Goal: Task Accomplishment & Management: Manage account settings

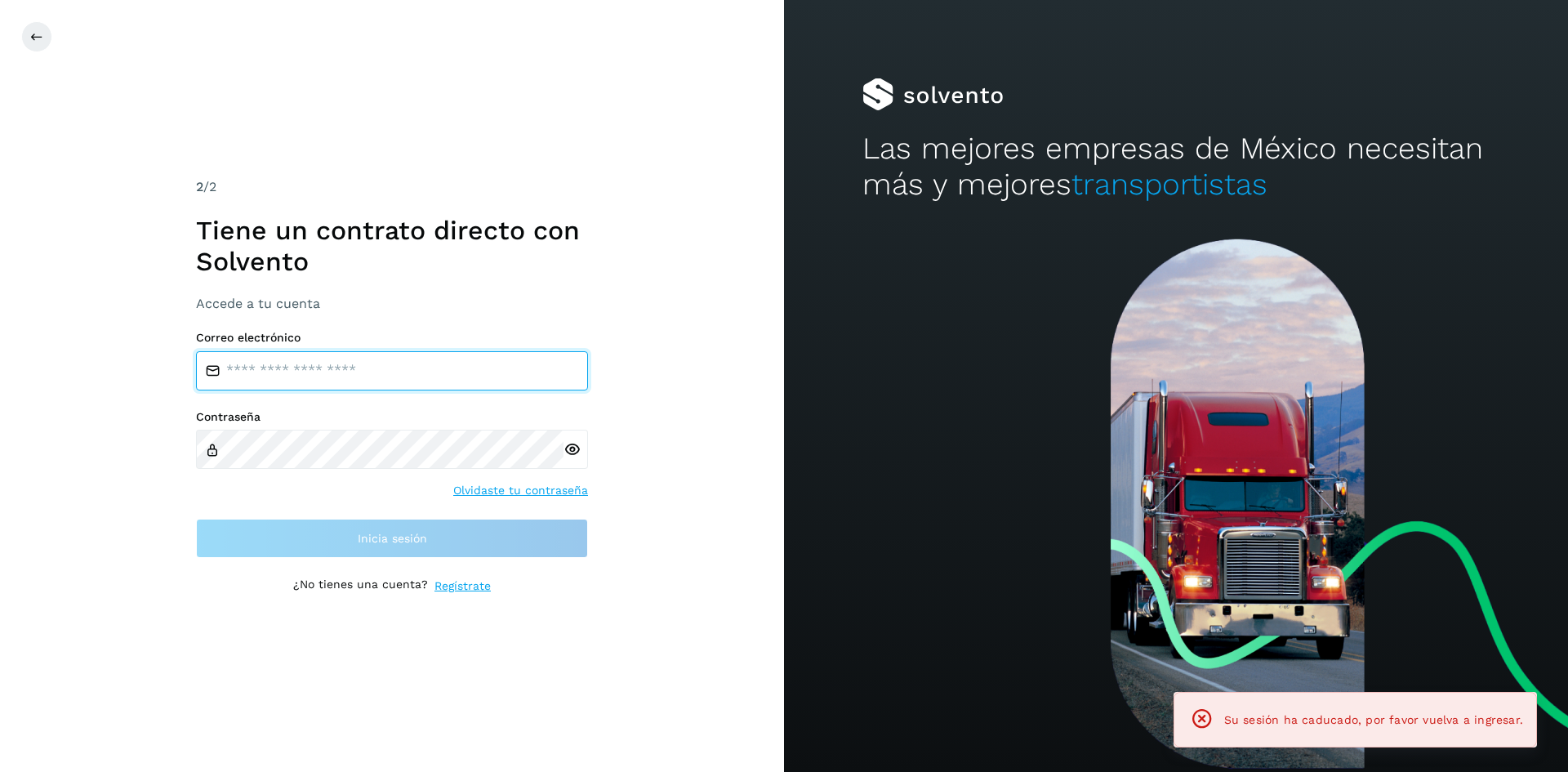
type input "**********"
click at [744, 446] on div "**********" at bounding box center [392, 386] width 784 height 772
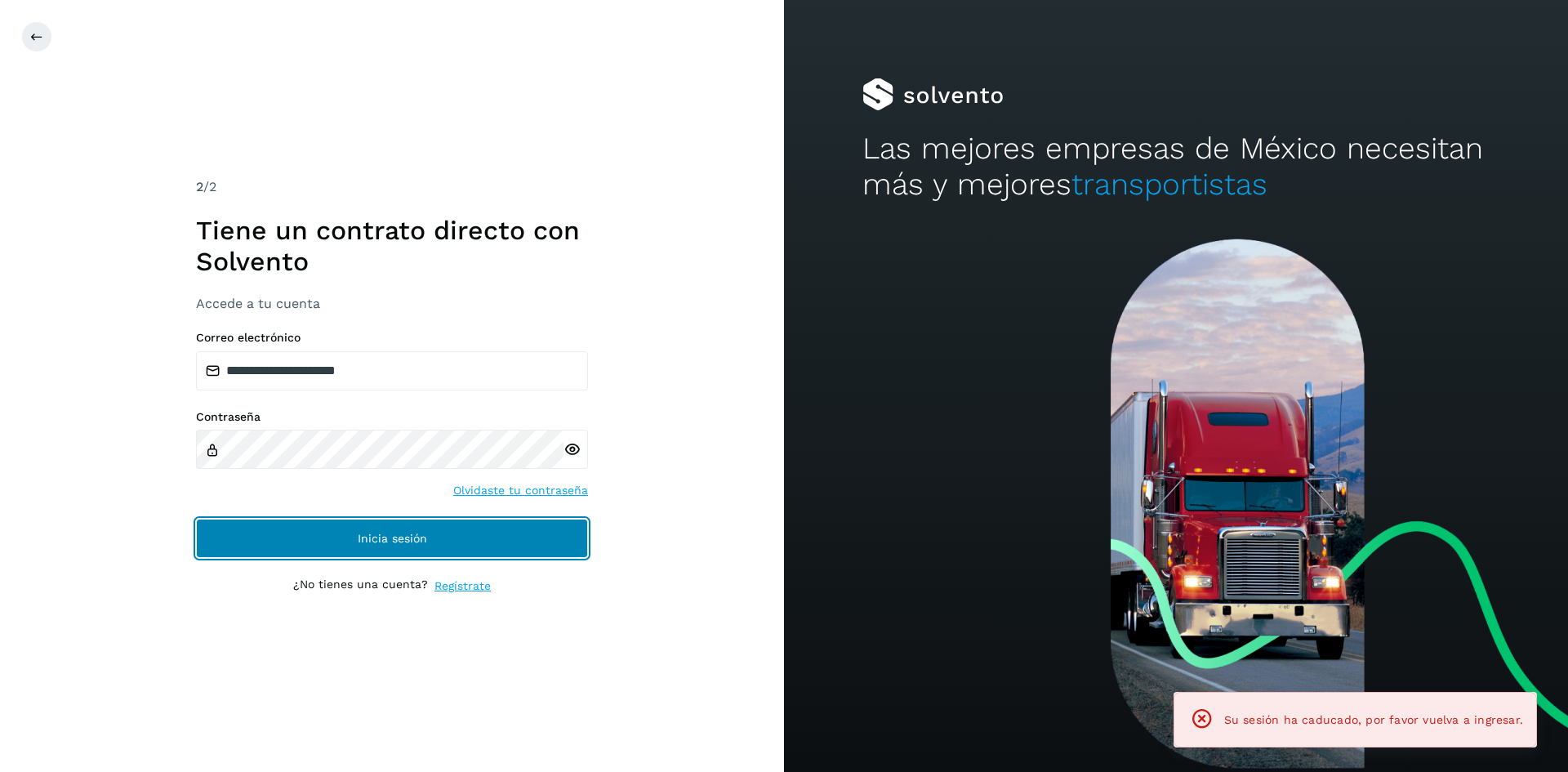
click at [477, 529] on button "Inicia sesión" at bounding box center [392, 539] width 392 height 39
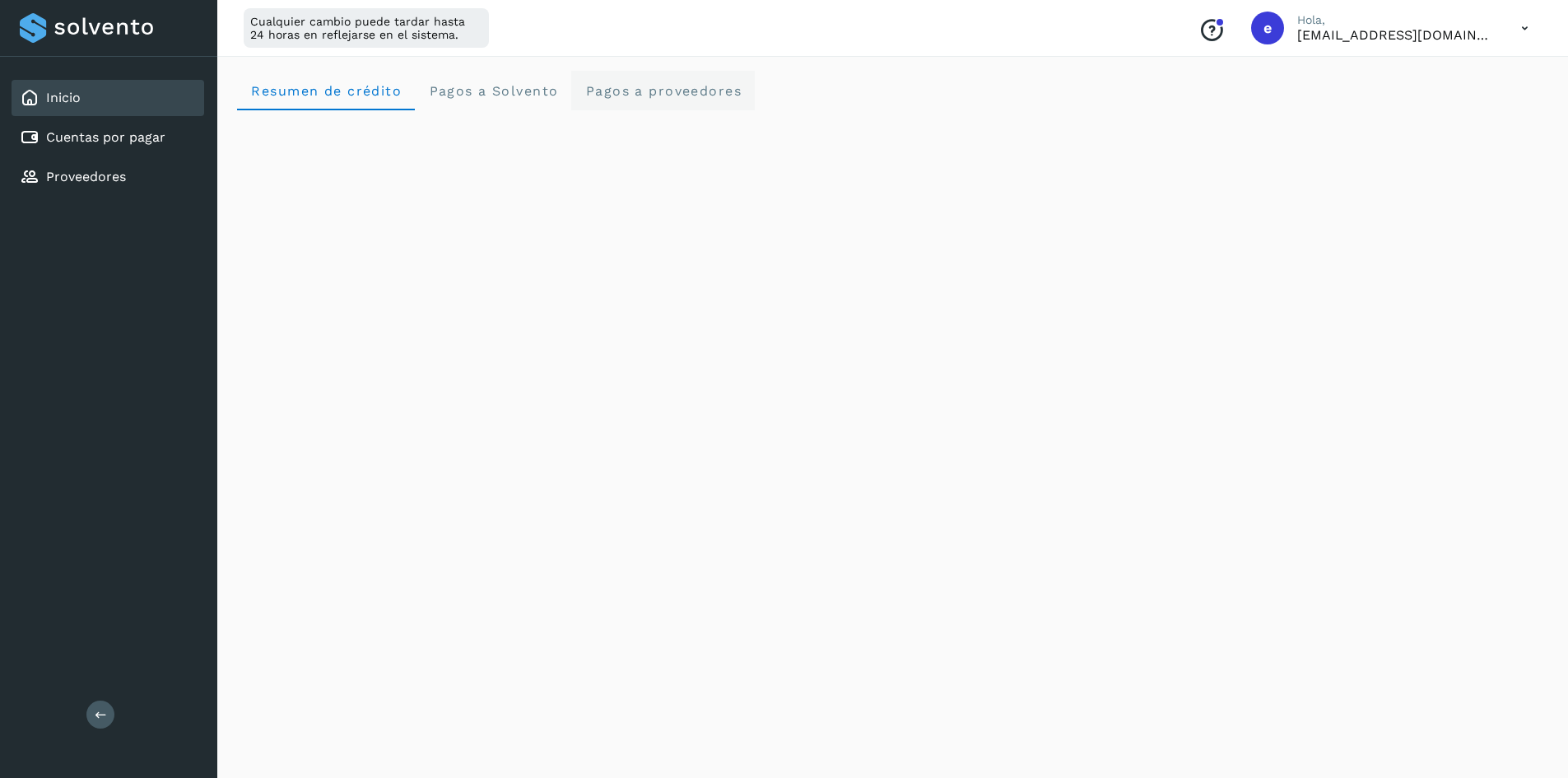
click at [642, 79] on proveedores "Pagos a proveedores" at bounding box center [662, 90] width 183 height 40
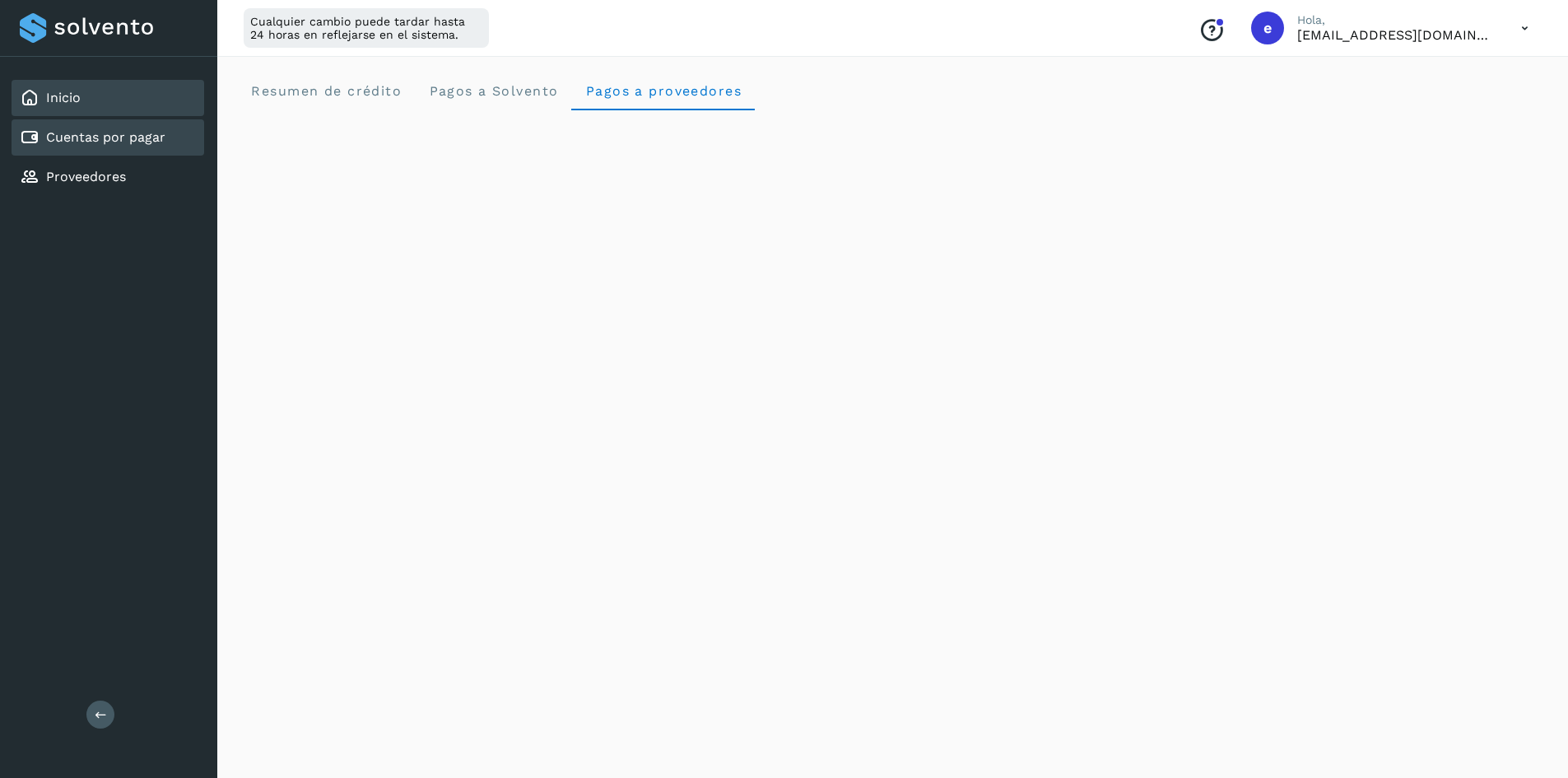
click at [112, 139] on link "Cuentas por pagar" at bounding box center [106, 136] width 119 height 15
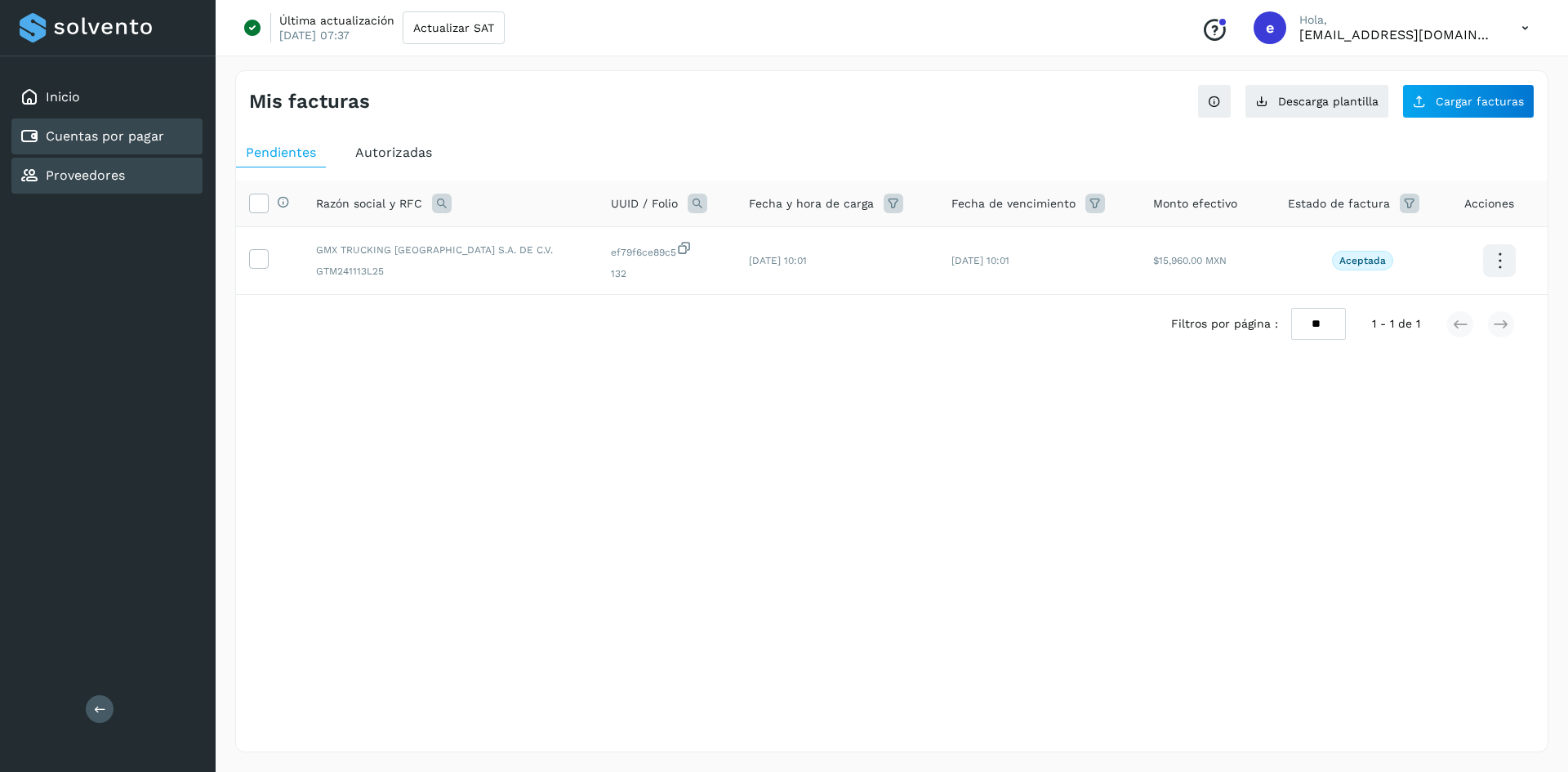
click at [108, 178] on link "Proveedores" at bounding box center [85, 175] width 79 height 15
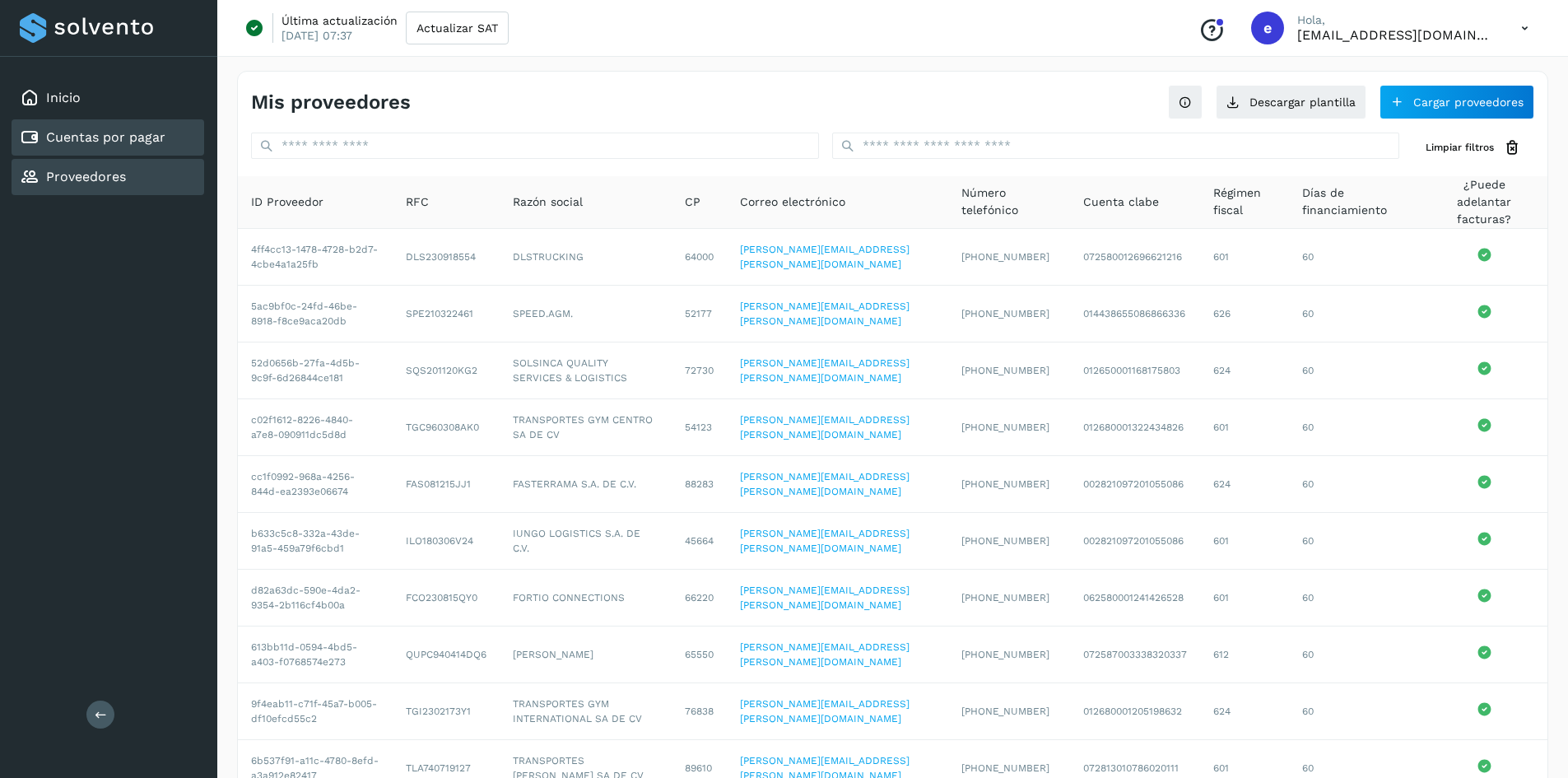
click at [105, 144] on link "Cuentas por pagar" at bounding box center [106, 136] width 119 height 15
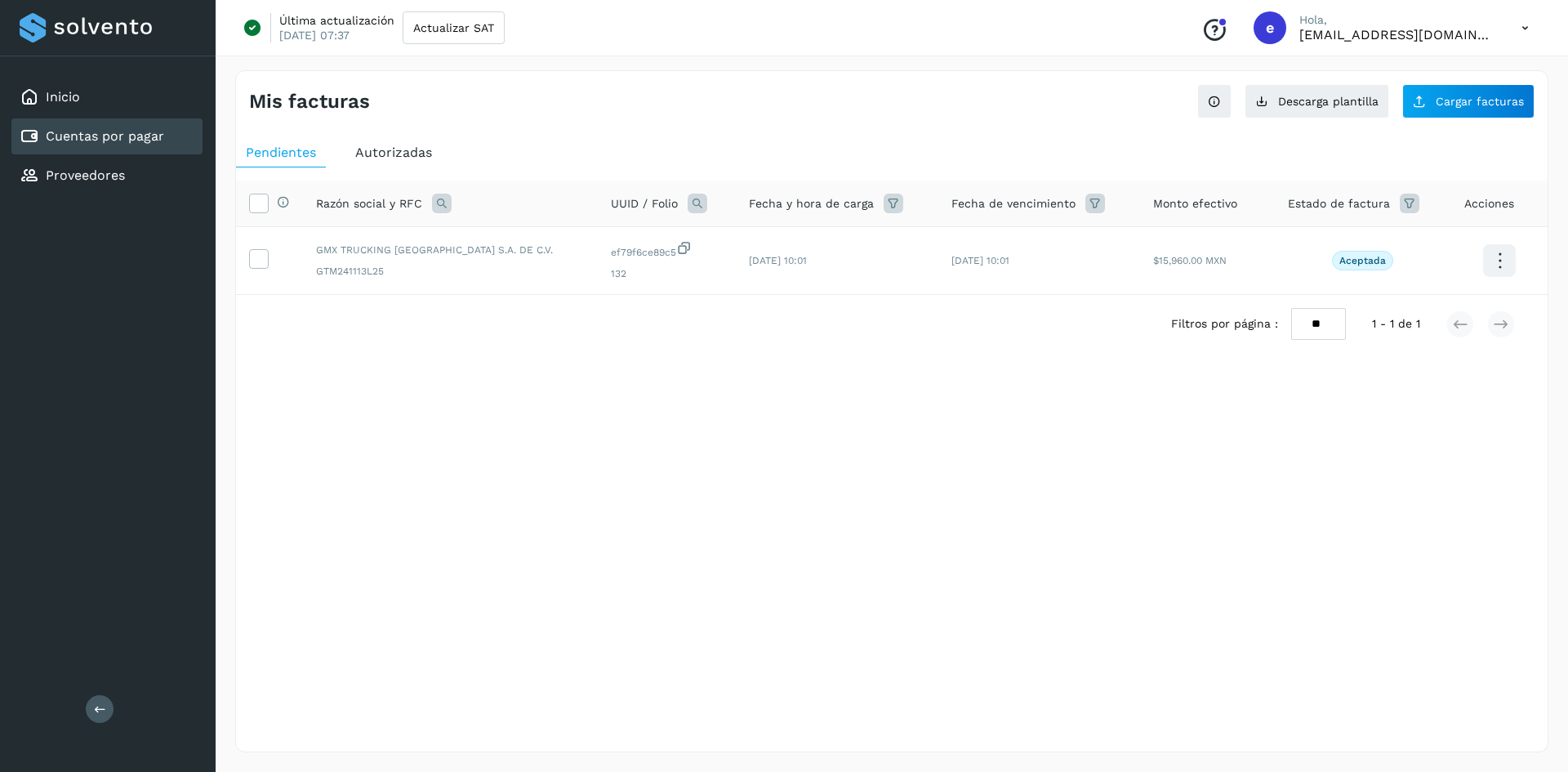
click at [1330, 471] on div "Mis facturas Ver instrucciones para cargar Facturas Descarga plantilla Cargar f…" at bounding box center [891, 411] width 1313 height 682
click at [63, 96] on link "Inicio" at bounding box center [63, 96] width 34 height 15
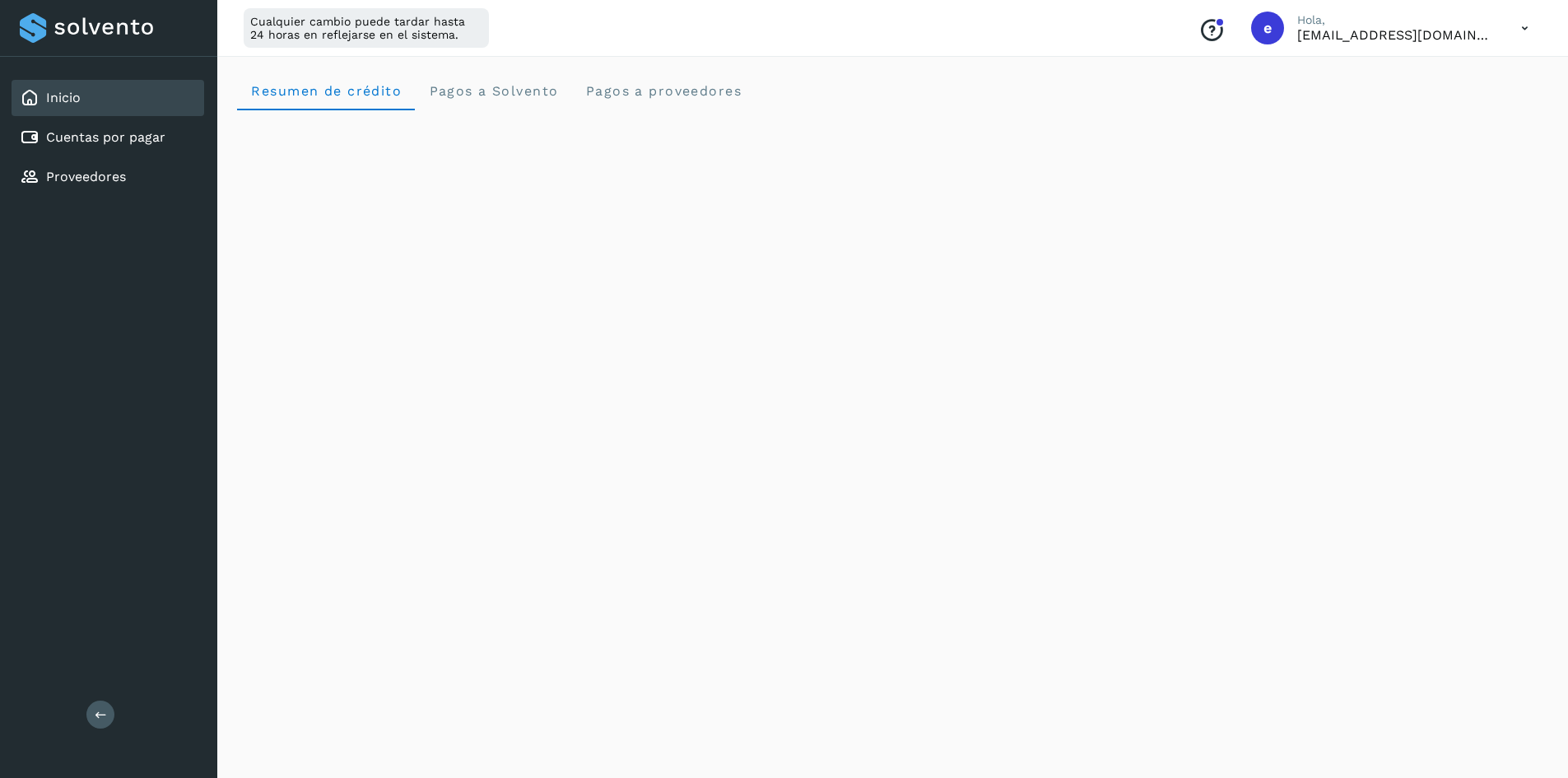
drag, startPoint x: 1497, startPoint y: 26, endPoint x: 1506, endPoint y: 33, distance: 11.4
click at [1497, 26] on div "Conoce nuestros beneficios e Hola, [EMAIL_ADDRESS][DOMAIN_NAME]" at bounding box center [1363, 28] width 356 height 38
click at [1522, 23] on icon at bounding box center [1524, 28] width 33 height 33
drag, startPoint x: 1143, startPoint y: 95, endPoint x: 1081, endPoint y: 90, distance: 62.2
click at [1138, 95] on div at bounding box center [784, 389] width 1568 height 778
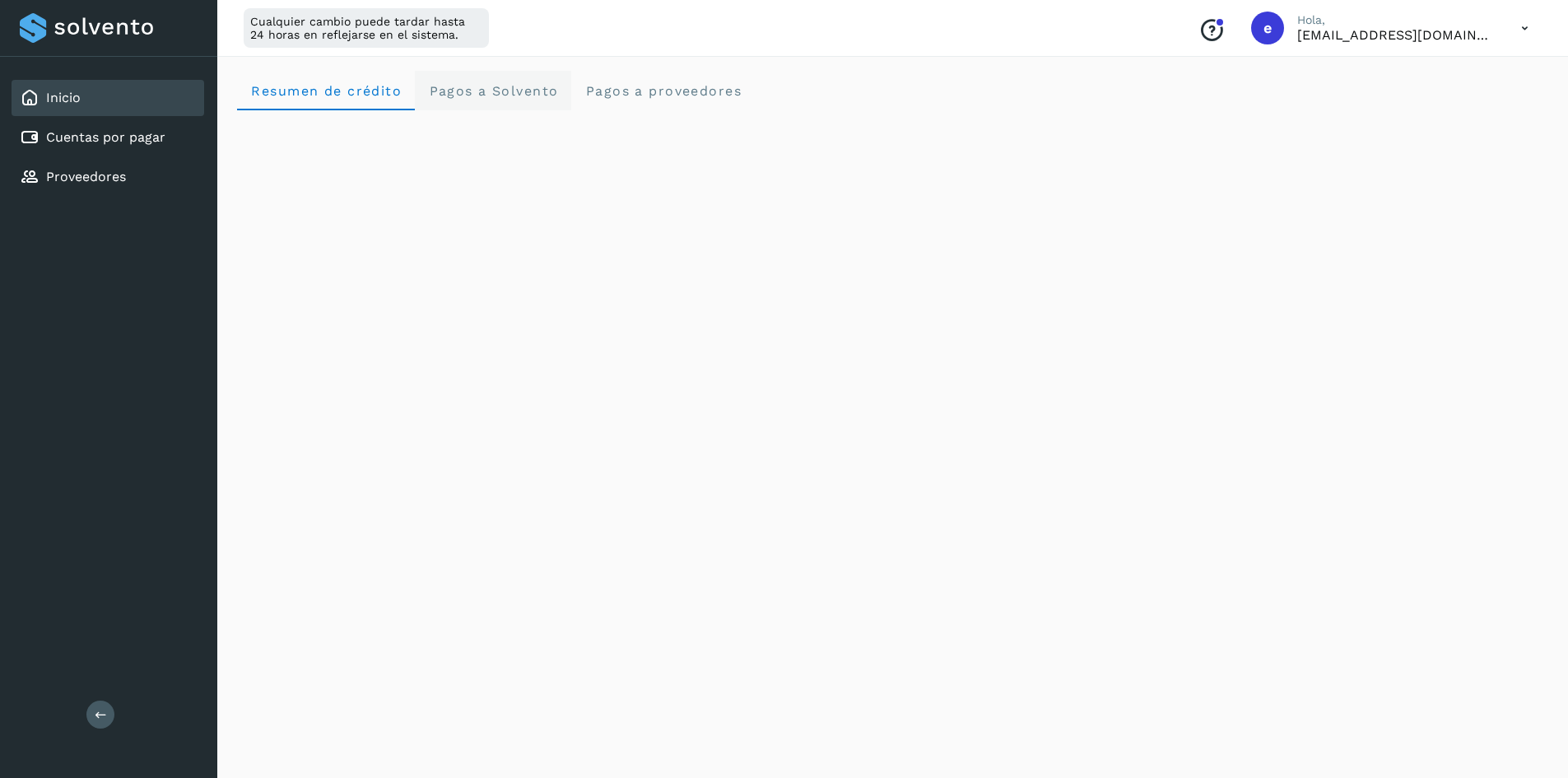
click at [489, 79] on Solvento "Pagos a Solvento" at bounding box center [492, 90] width 156 height 40
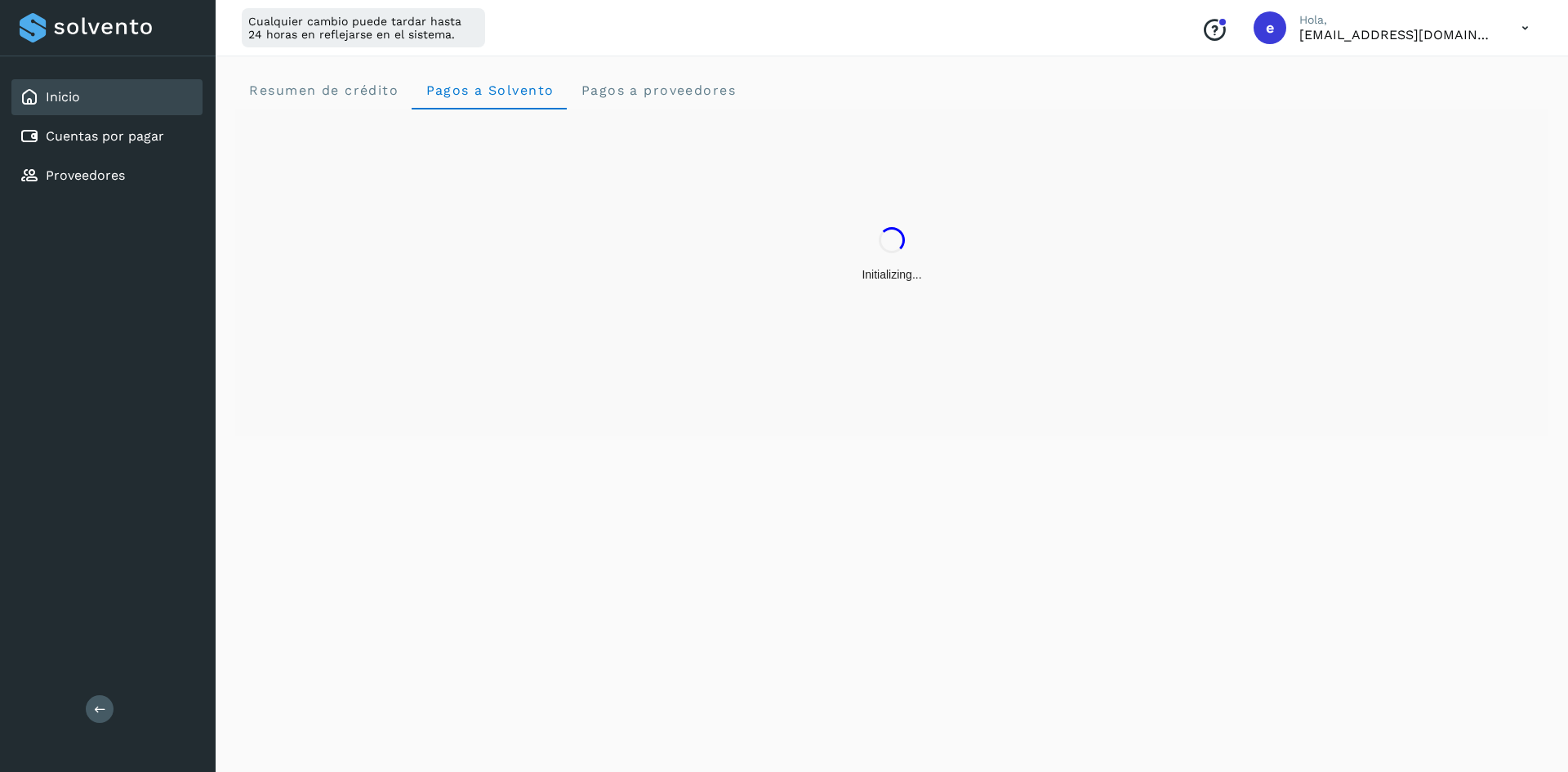
click at [704, 55] on div "Cualquier cambio puede tardar hasta 24 horas en reflejarse en el sistema. Conoc…" at bounding box center [892, 28] width 1353 height 56
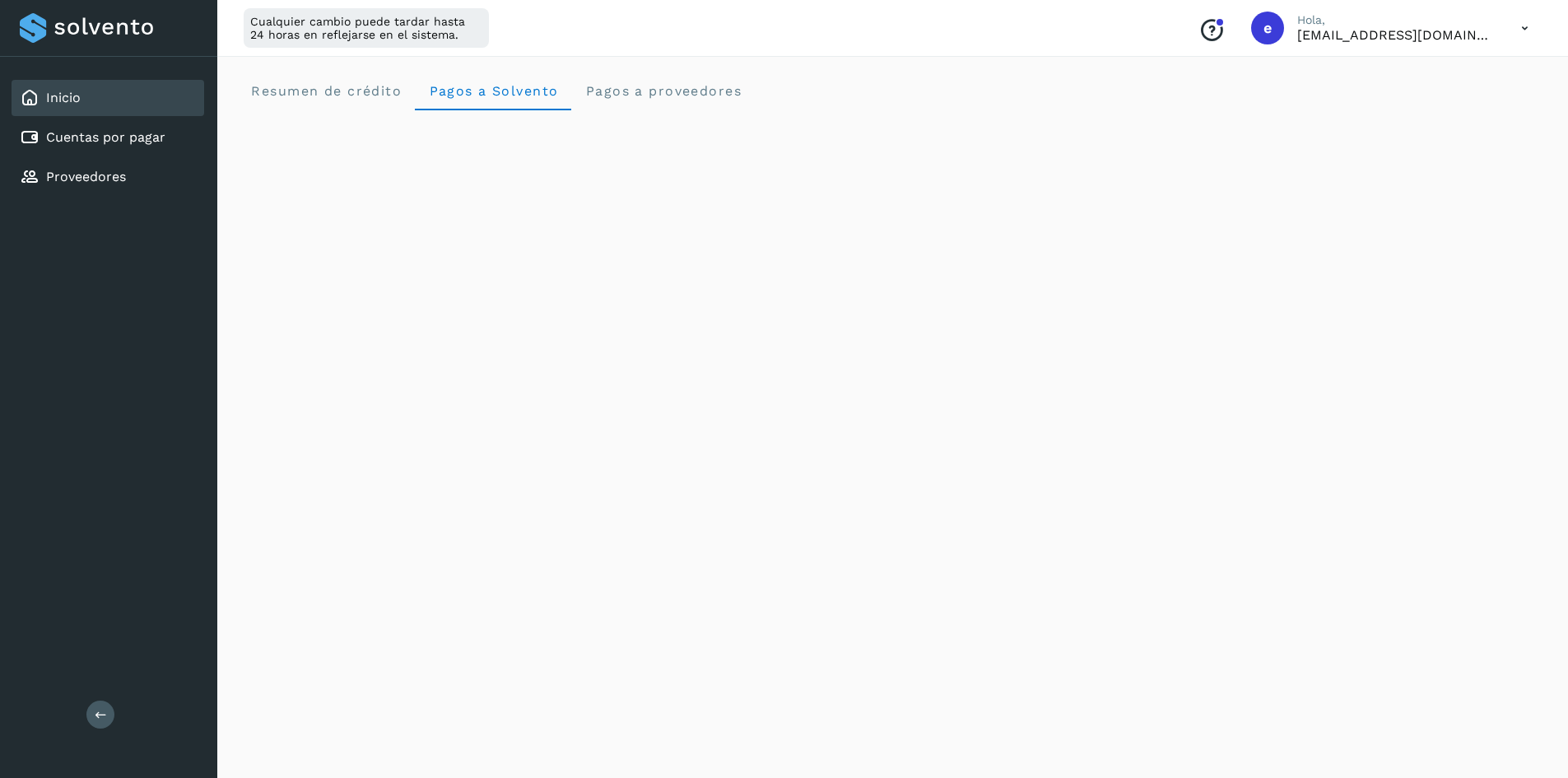
click at [843, 51] on div "Cualquier cambio puede tardar hasta 24 horas en reflejarse en el sistema. Conoc…" at bounding box center [892, 28] width 1350 height 57
click at [652, 83] on span "Pagos a proveedores" at bounding box center [663, 90] width 157 height 15
